Goal: Check status: Check status

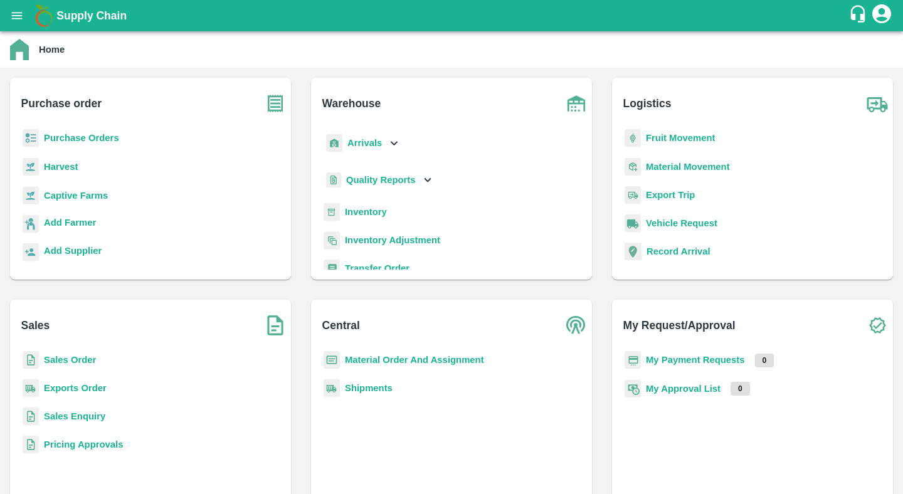
scroll to position [18, 0]
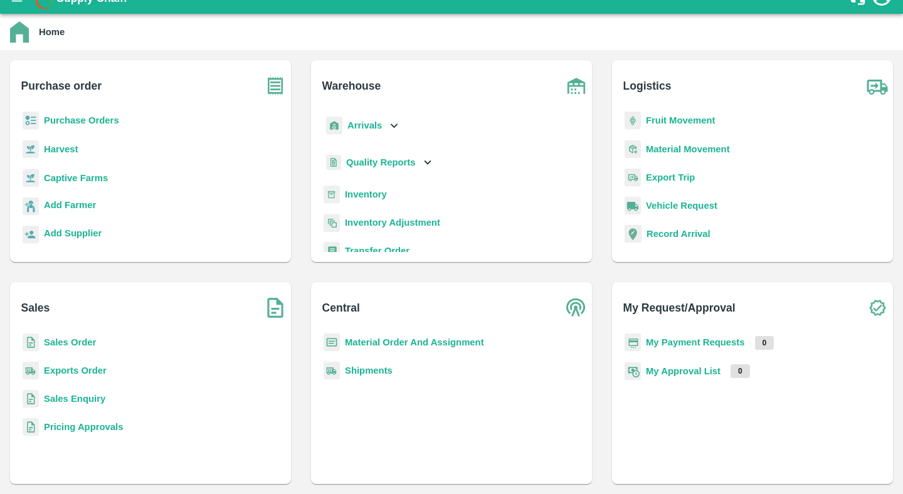
click at [82, 335] on div "Sales Order" at bounding box center [150, 348] width 261 height 28
click at [82, 339] on b "Sales Order" at bounding box center [70, 343] width 52 height 10
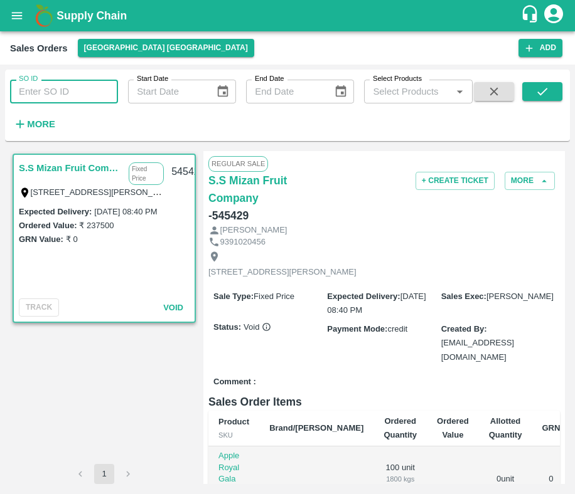
click at [60, 99] on input "SO ID" at bounding box center [64, 92] width 108 height 24
type input "591598"
click at [550, 93] on button "submit" at bounding box center [542, 91] width 40 height 19
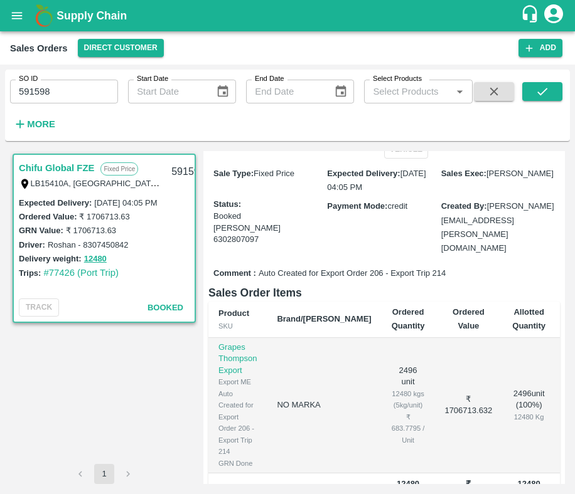
scroll to position [189, 0]
